Goal: Transaction & Acquisition: Purchase product/service

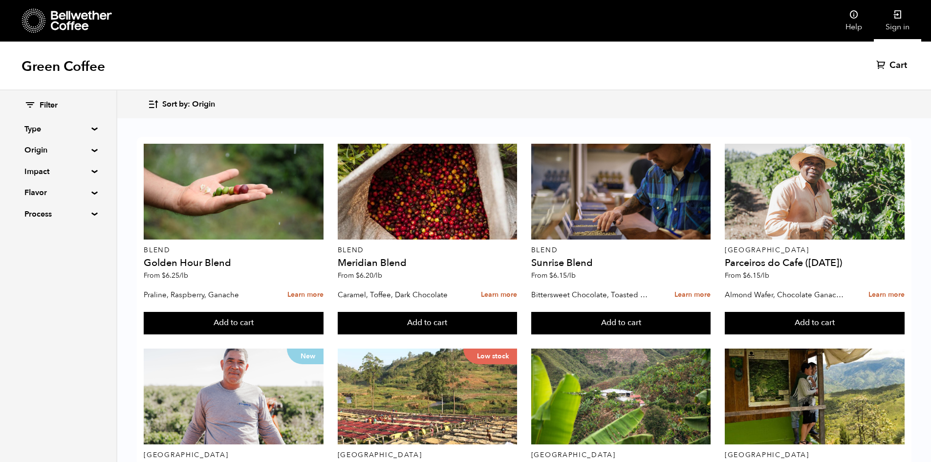
click at [901, 34] on link "Sign in" at bounding box center [897, 21] width 47 height 42
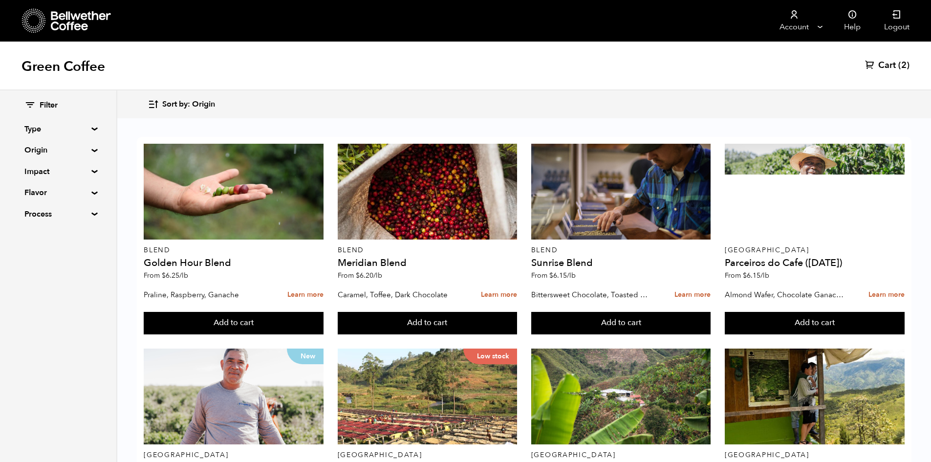
click at [879, 63] on span "Cart" at bounding box center [888, 66] width 18 height 12
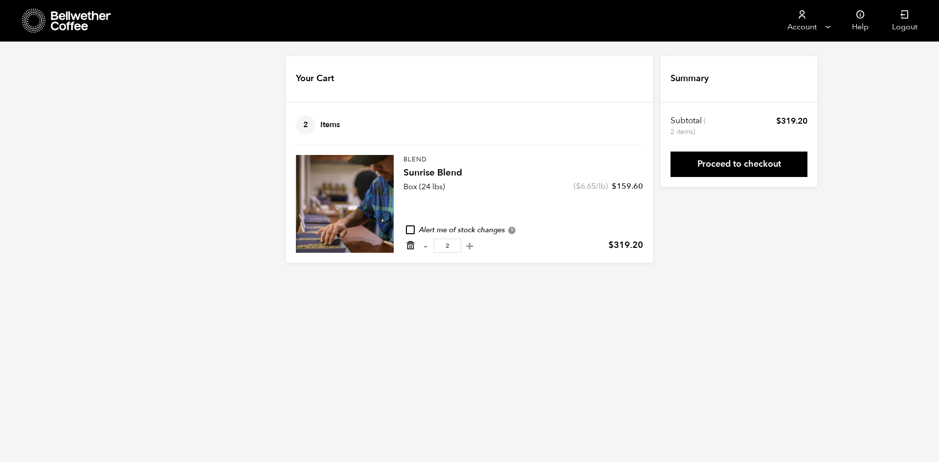
click at [408, 245] on icon "Remove from cart" at bounding box center [410, 246] width 10 height 10
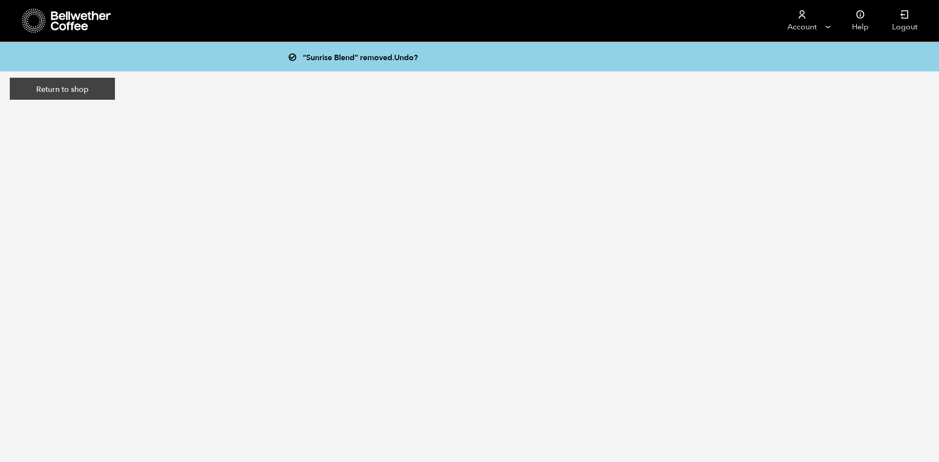
click at [102, 89] on link "Return to shop" at bounding box center [62, 89] width 105 height 22
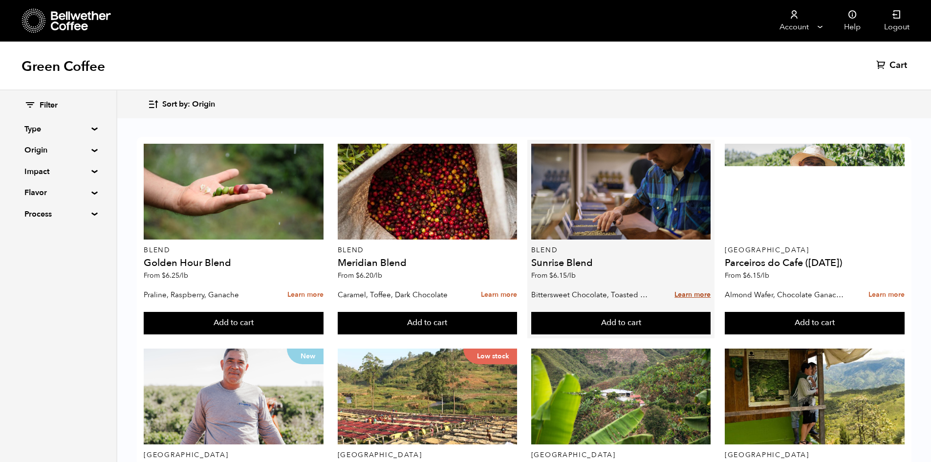
click at [682, 294] on link "Learn more" at bounding box center [693, 295] width 36 height 21
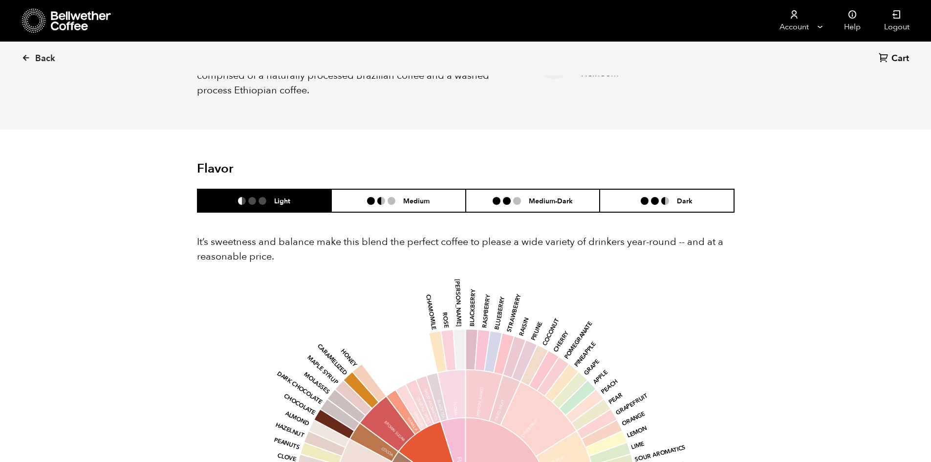
scroll to position [587, 0]
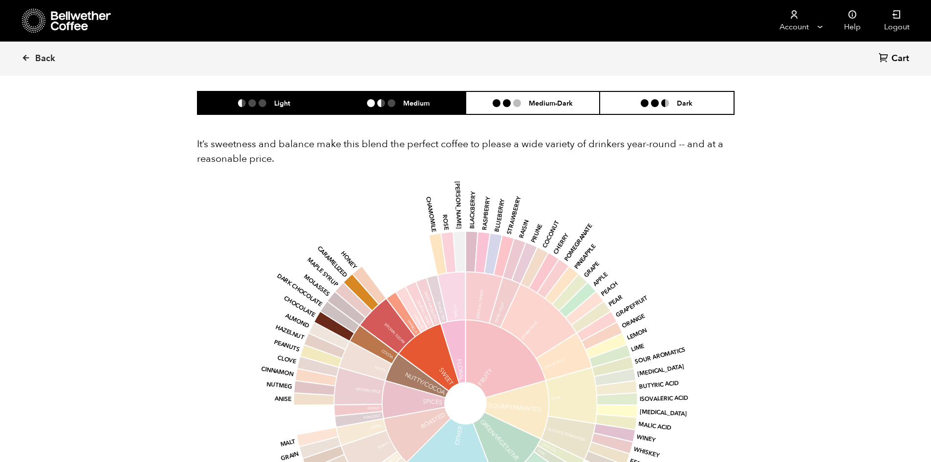
click at [404, 95] on li "Medium" at bounding box center [399, 102] width 134 height 23
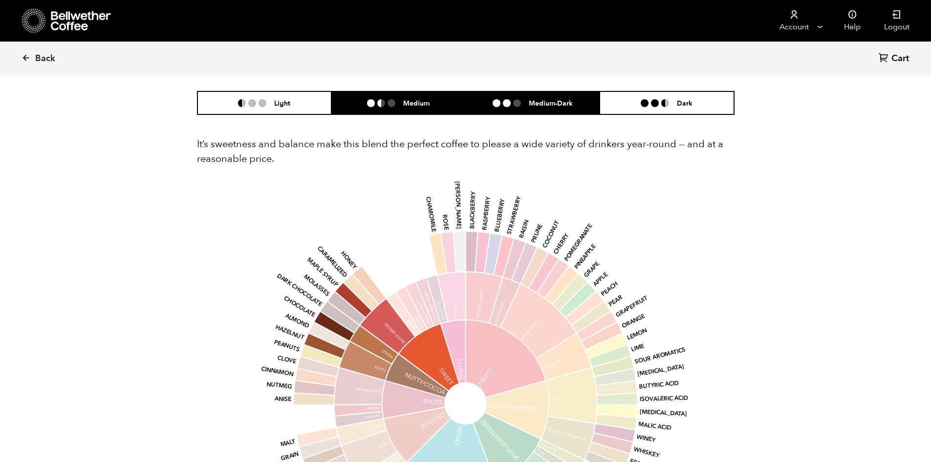
click at [507, 102] on li at bounding box center [507, 103] width 8 height 8
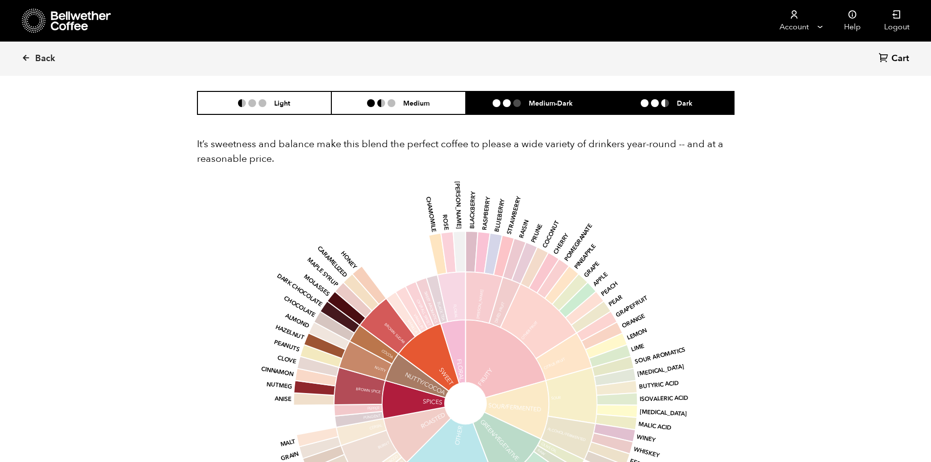
click at [643, 107] on li at bounding box center [645, 103] width 8 height 8
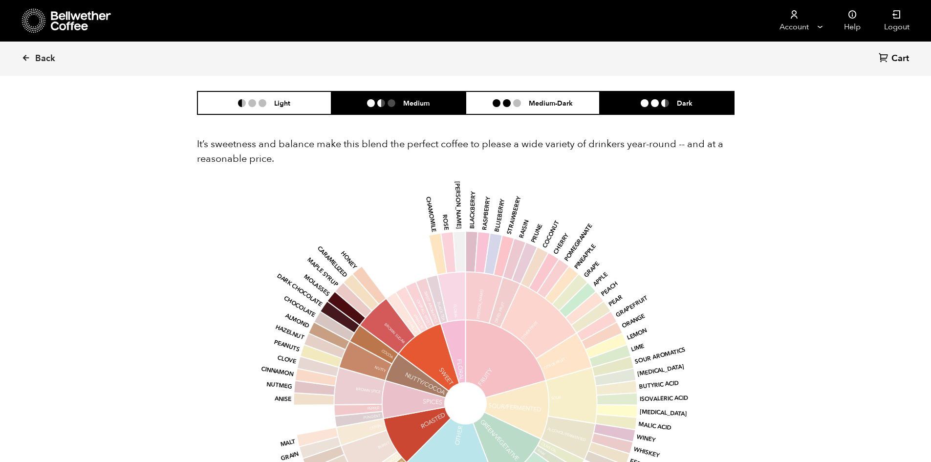
click at [429, 98] on li "Medium" at bounding box center [399, 102] width 134 height 23
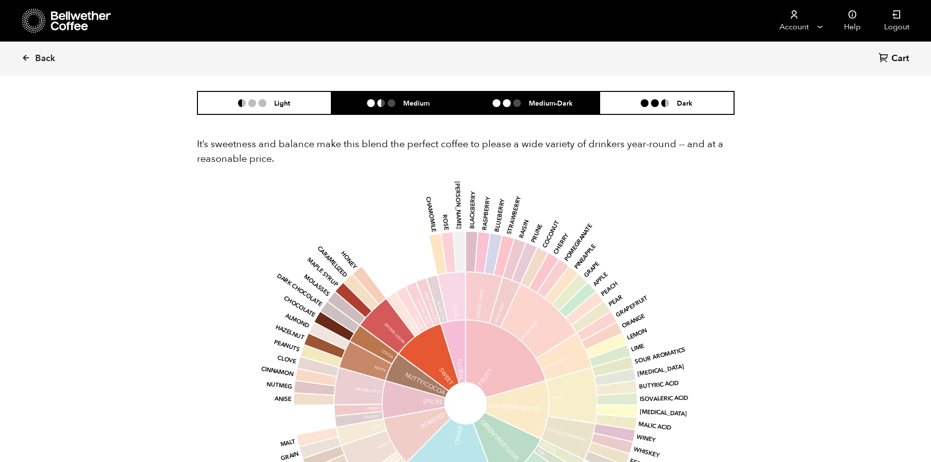
click at [537, 105] on h6 "Medium-Dark" at bounding box center [551, 103] width 44 height 8
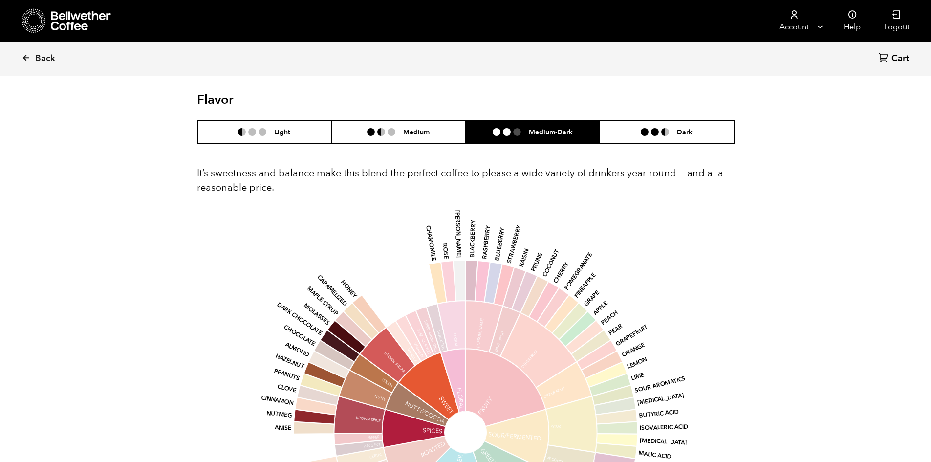
scroll to position [489, 0]
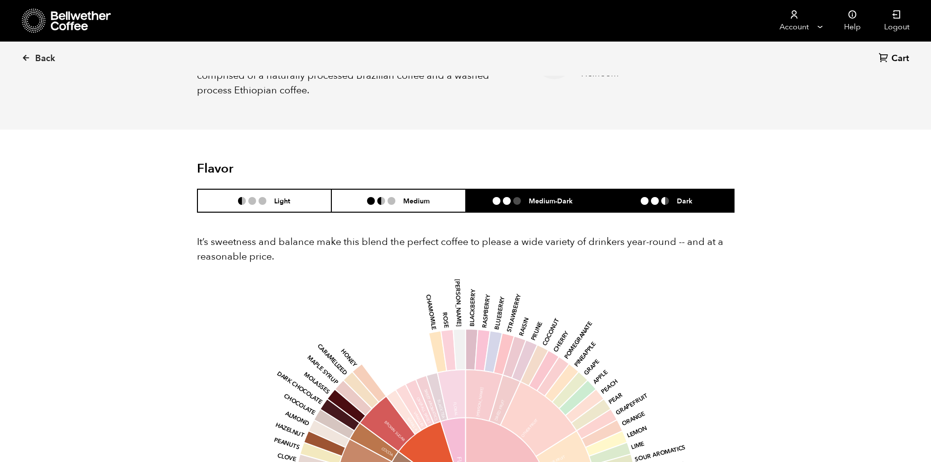
click at [657, 209] on li "Dark" at bounding box center [667, 200] width 134 height 23
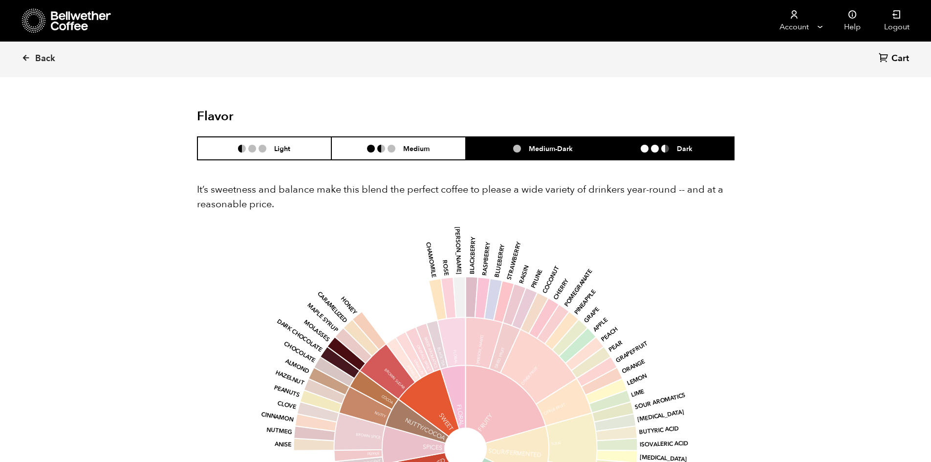
scroll to position [538, 0]
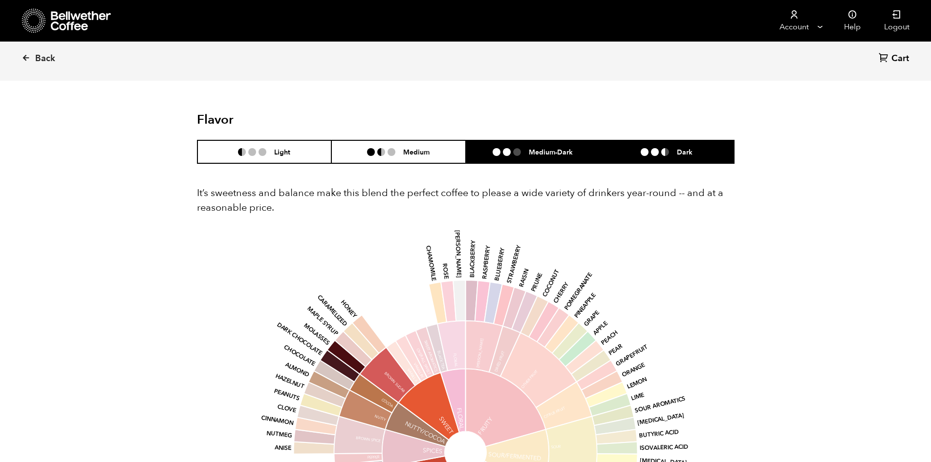
click at [529, 140] on li "Medium-Dark" at bounding box center [533, 151] width 134 height 23
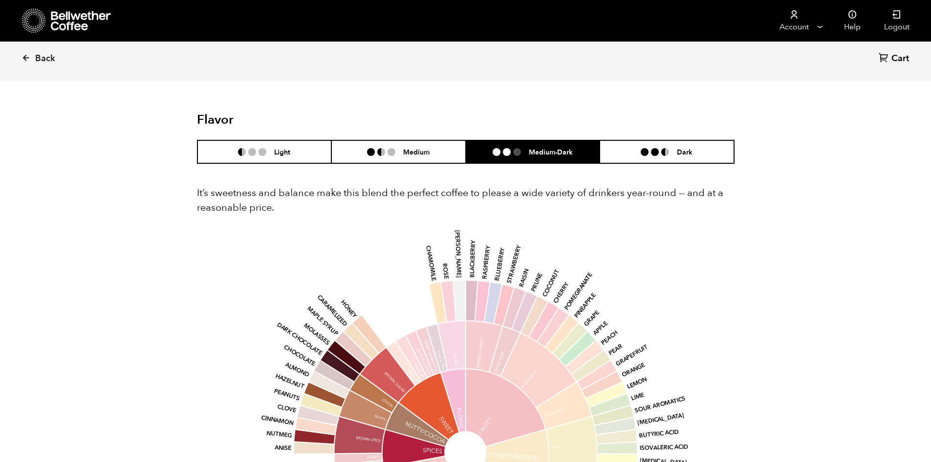
scroll to position [587, 0]
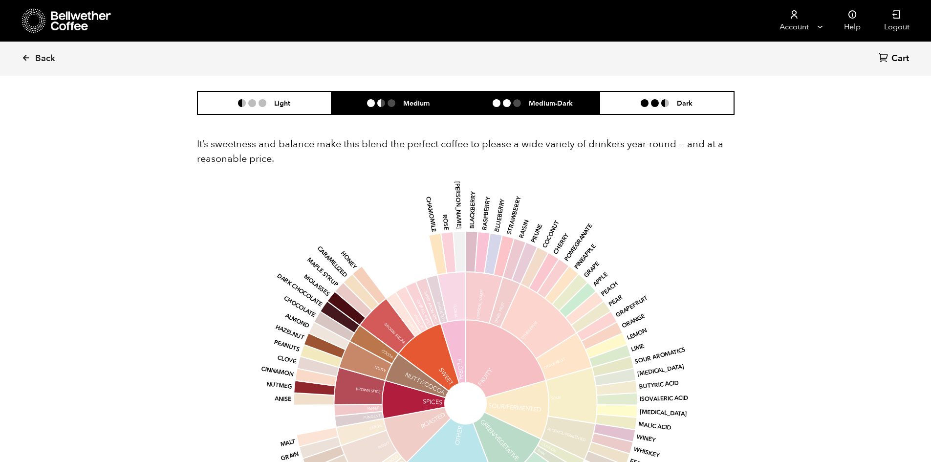
click at [412, 99] on h6 "Medium" at bounding box center [416, 103] width 26 height 8
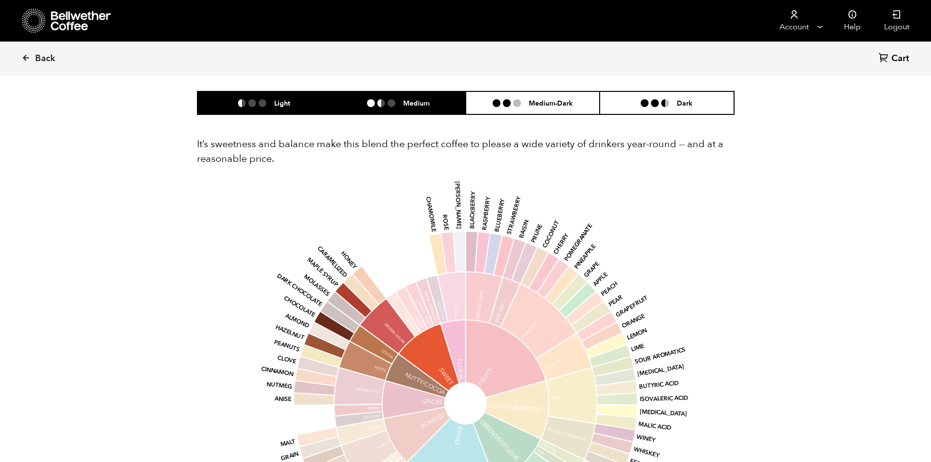
click at [252, 96] on li "Light" at bounding box center [265, 102] width 134 height 23
click at [424, 103] on h6 "Medium" at bounding box center [416, 103] width 26 height 8
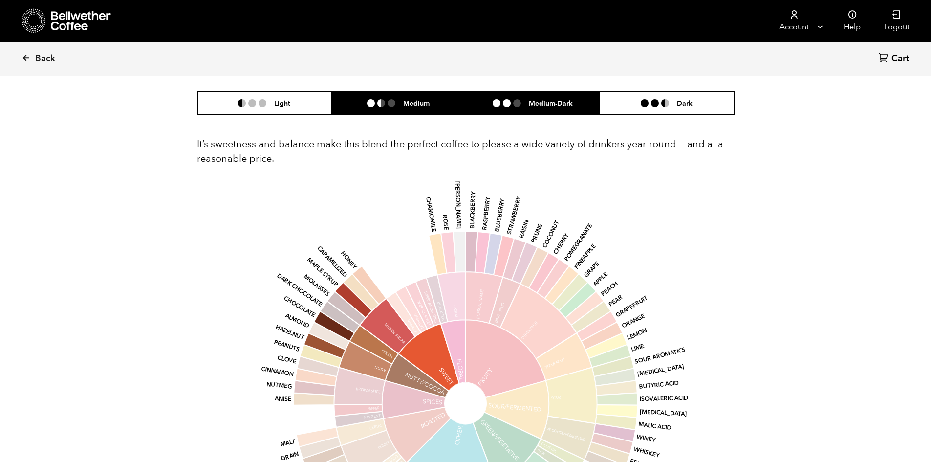
click at [483, 101] on li "Medium-Dark" at bounding box center [533, 102] width 134 height 23
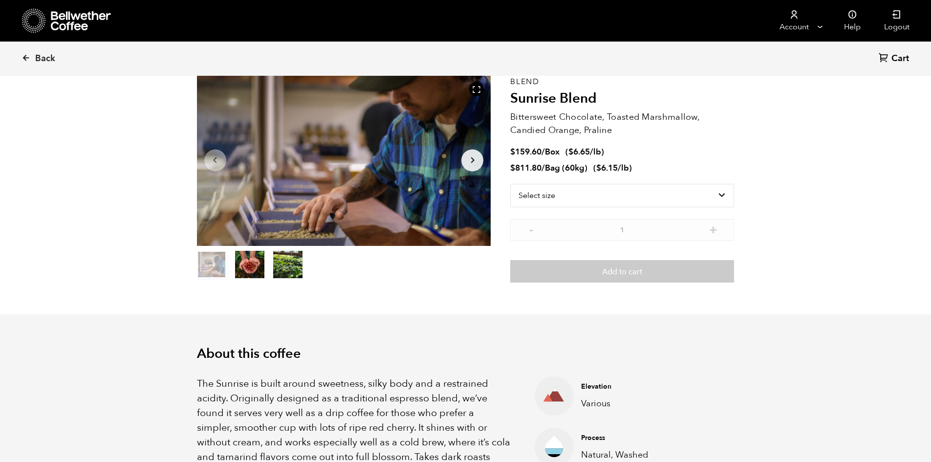
scroll to position [0, 0]
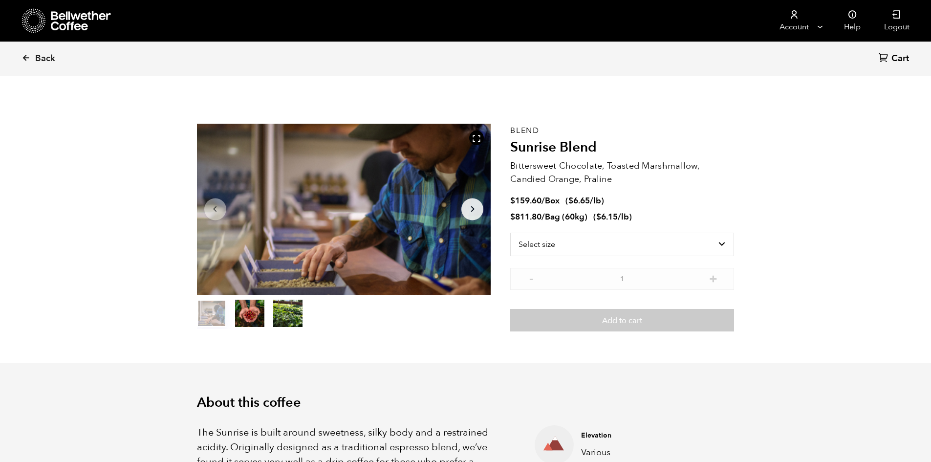
click at [592, 259] on div "Select size Bag (60kg) (132 lbs) Box (24 lbs)" at bounding box center [622, 250] width 224 height 35
click at [583, 254] on select "Select size Bag (60kg) (132 lbs) Box (24 lbs)" at bounding box center [622, 244] width 224 height 23
select select "bag-3"
click at [510, 233] on select "Select size Bag (60kg) (132 lbs) Box (24 lbs)" at bounding box center [622, 244] width 224 height 23
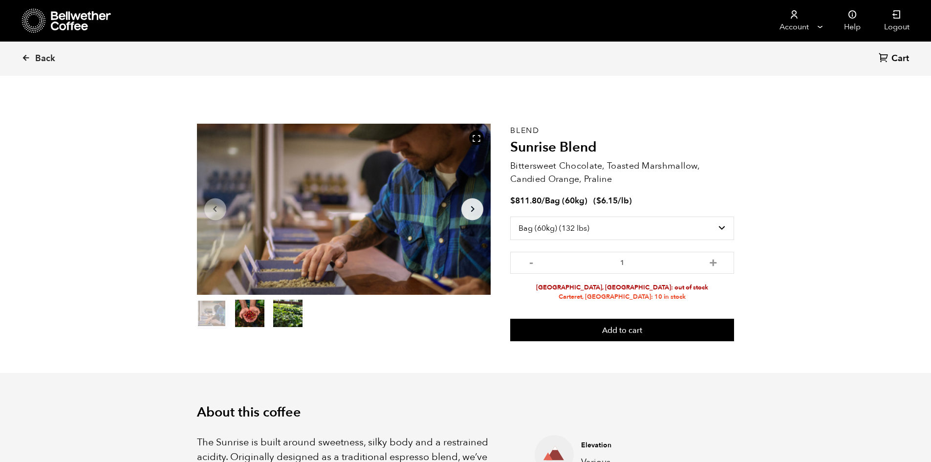
click at [716, 265] on button "+" at bounding box center [714, 262] width 12 height 10
type input "2"
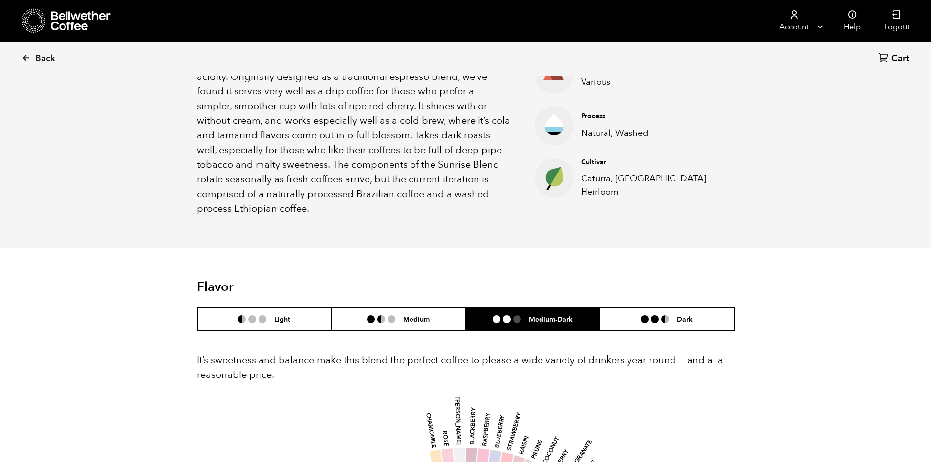
scroll to position [87, 0]
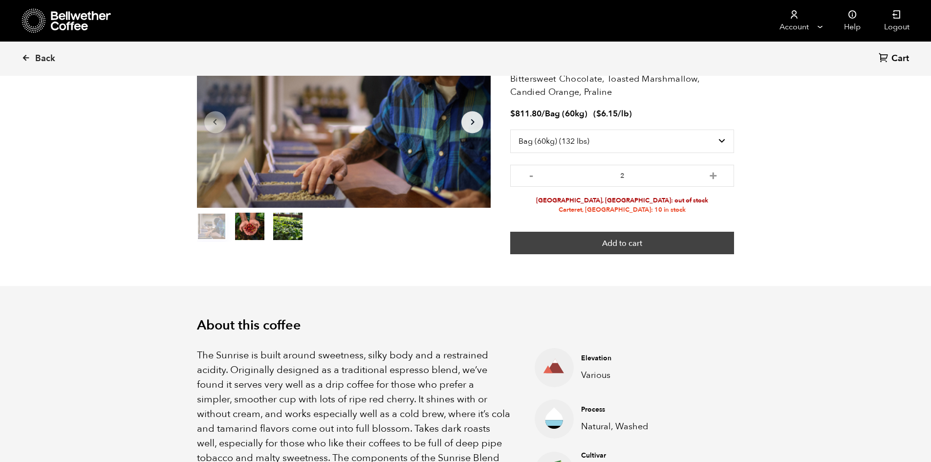
click at [614, 233] on button "Add to cart" at bounding box center [622, 243] width 224 height 22
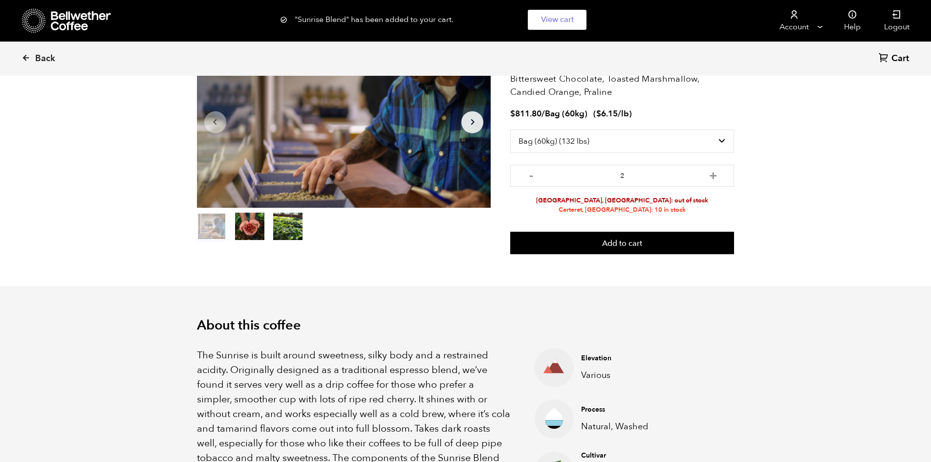
scroll to position [0, 0]
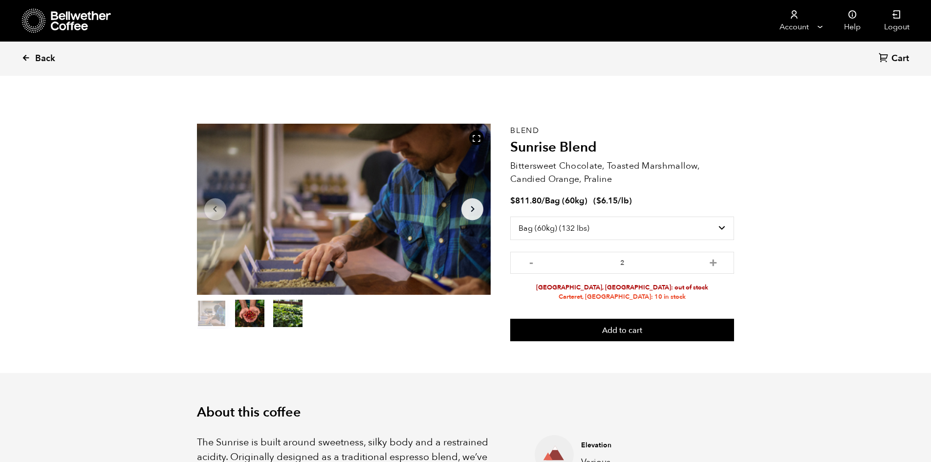
click at [26, 57] on icon at bounding box center [26, 57] width 9 height 9
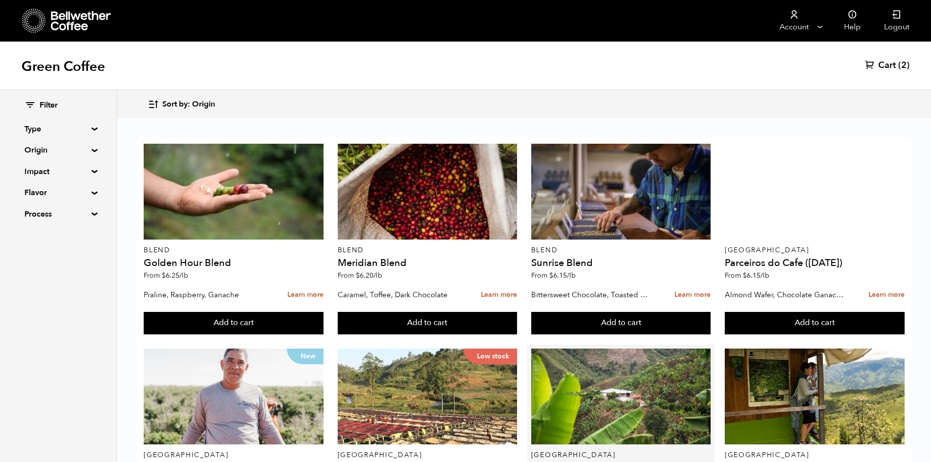
scroll to position [196, 0]
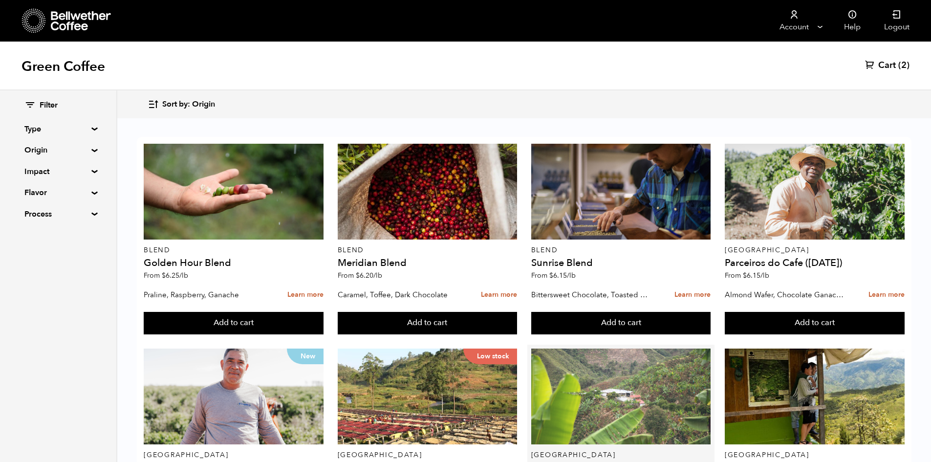
click at [599, 349] on div at bounding box center [622, 397] width 180 height 96
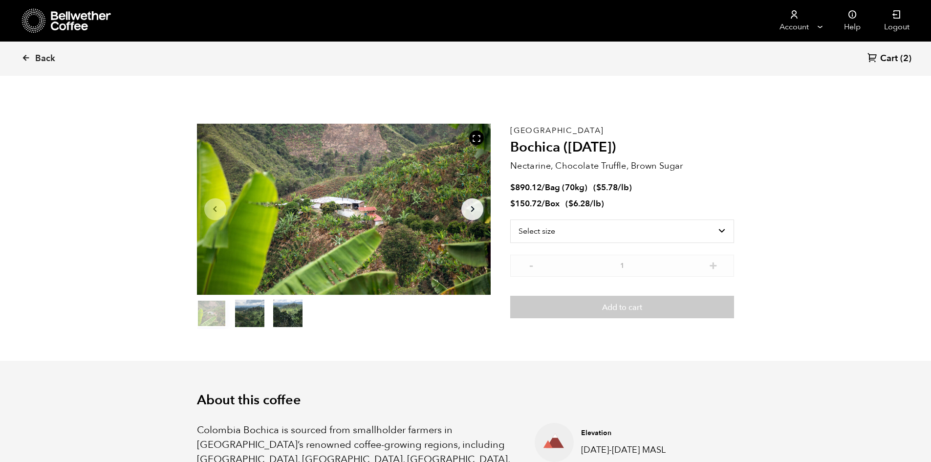
scroll to position [425, 521]
click at [621, 228] on select "Select size Bag (70kg) (154 lbs) Box (24 lbs)" at bounding box center [622, 231] width 224 height 23
select select "bag"
click at [510, 220] on select "Select size Bag (70kg) (154 lbs) Box (24 lbs)" at bounding box center [622, 231] width 224 height 23
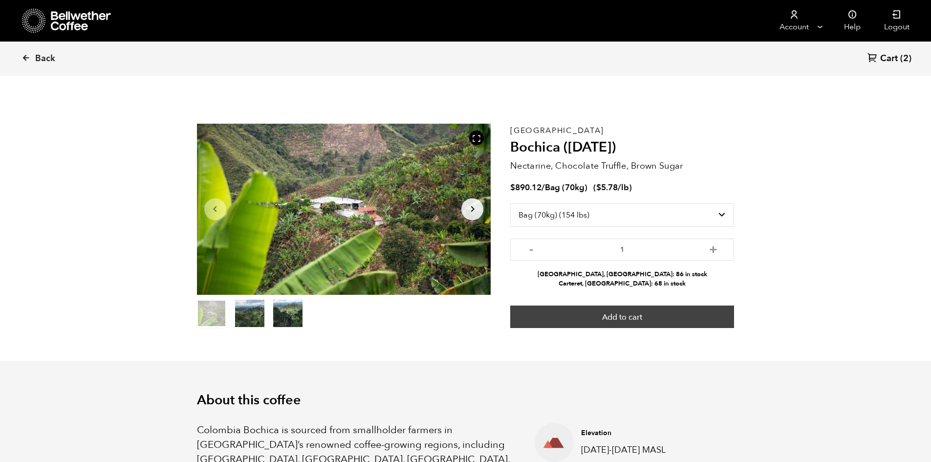
click at [584, 314] on button "Add to cart" at bounding box center [622, 317] width 224 height 22
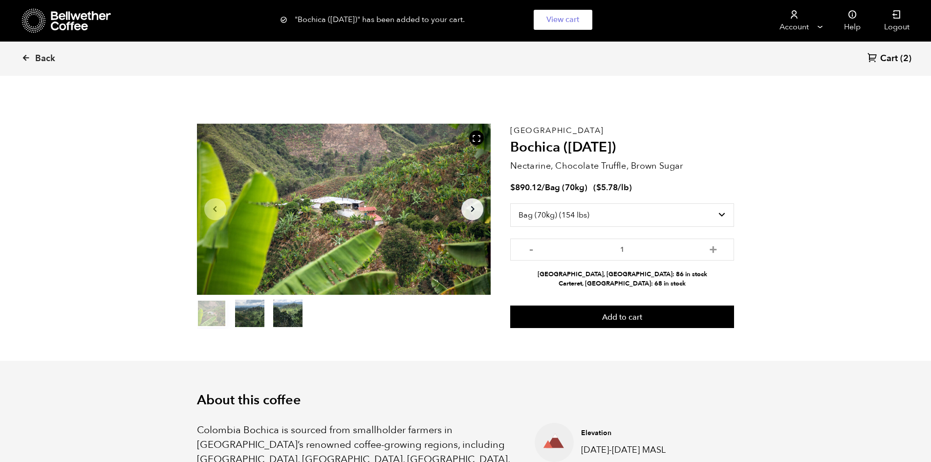
click at [896, 53] on span "Cart" at bounding box center [890, 59] width 18 height 12
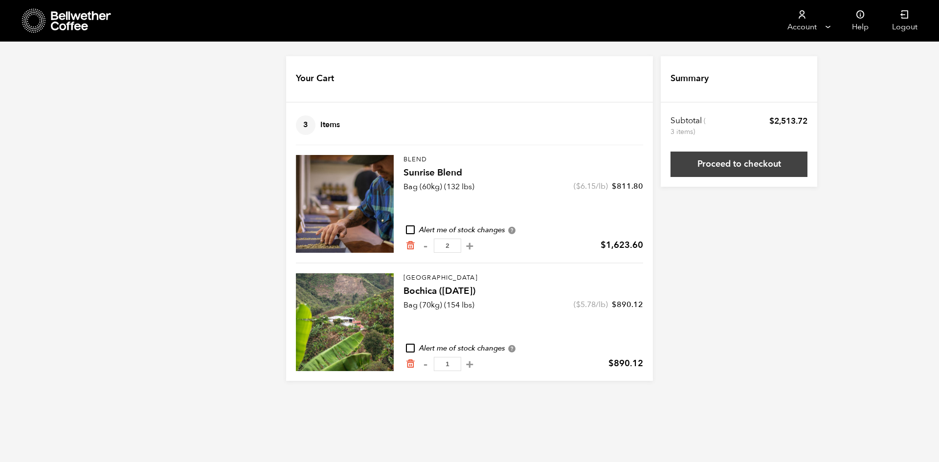
click at [726, 163] on link "Proceed to checkout" at bounding box center [738, 164] width 137 height 25
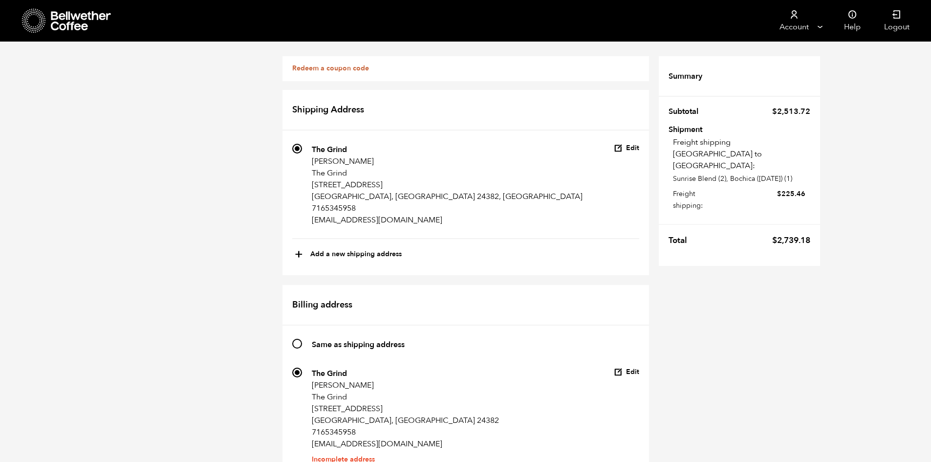
scroll to position [577, 0]
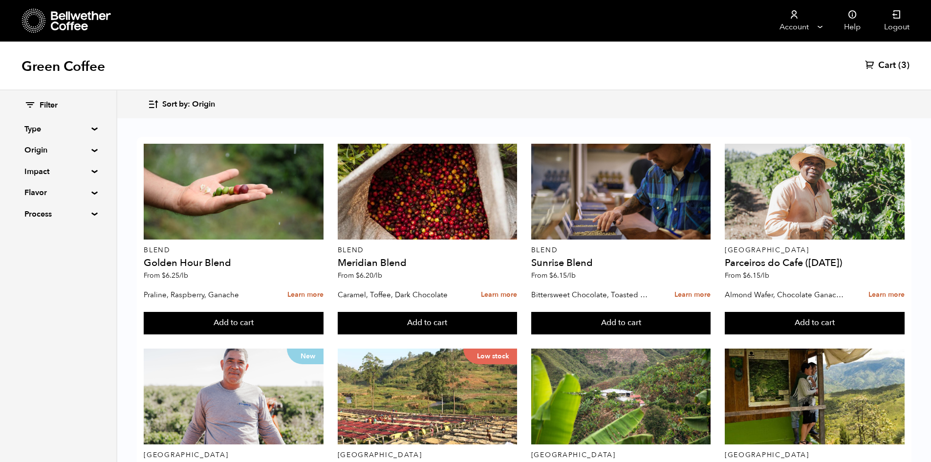
click at [877, 68] on link "Cart (3)" at bounding box center [887, 66] width 44 height 12
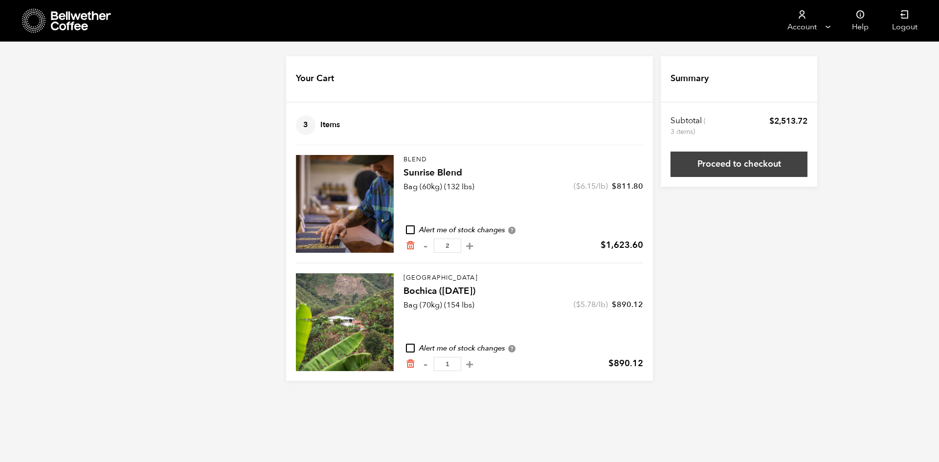
click at [760, 163] on link "Proceed to checkout" at bounding box center [738, 164] width 137 height 25
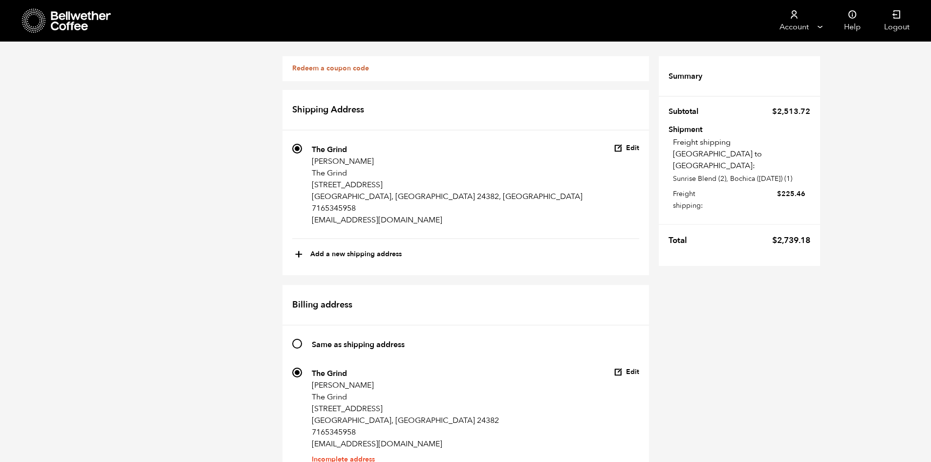
scroll to position [489, 0]
radio input "true"
